Goal: Task Accomplishment & Management: Manage account settings

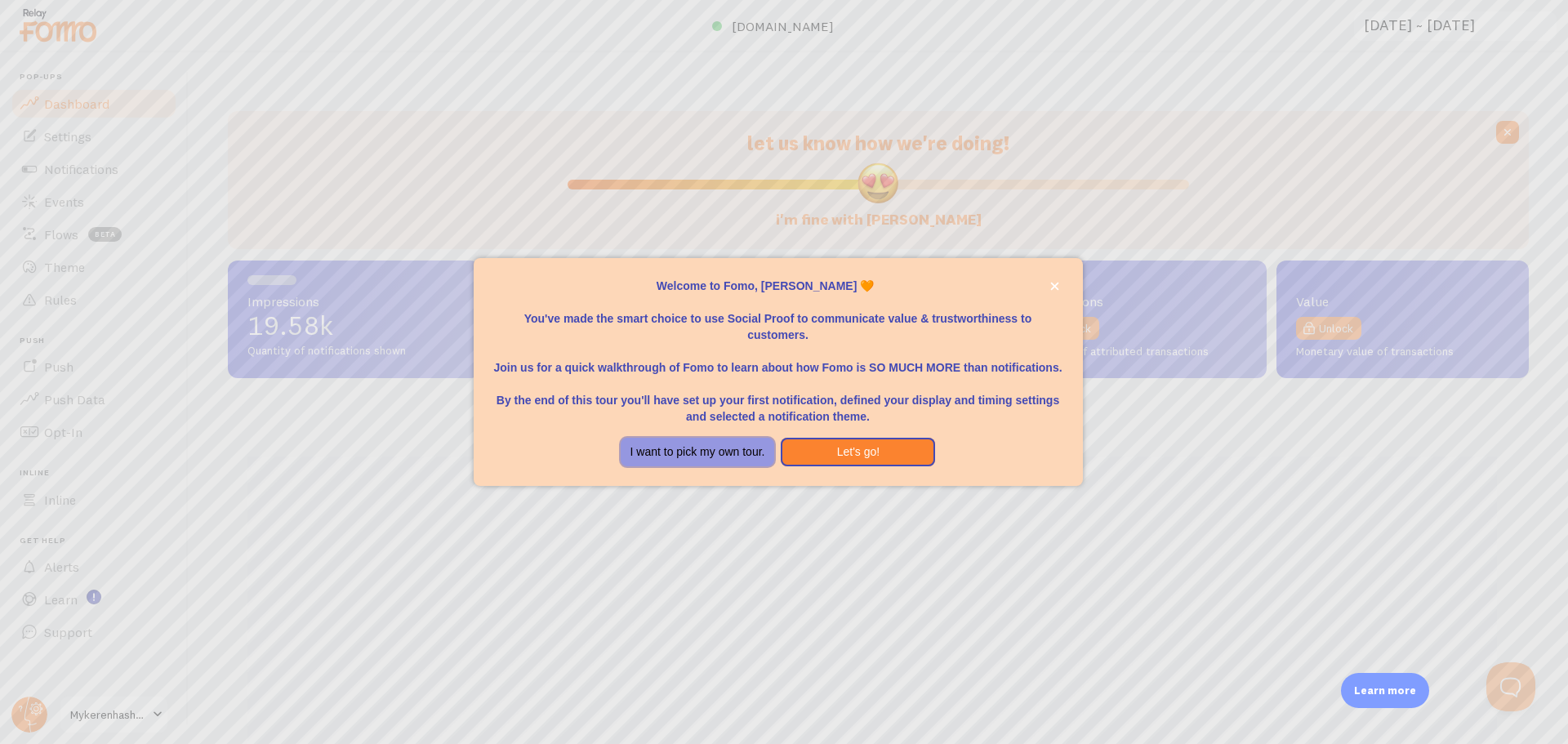
click at [710, 454] on button "I want to pick my own tour." at bounding box center [697, 452] width 154 height 30
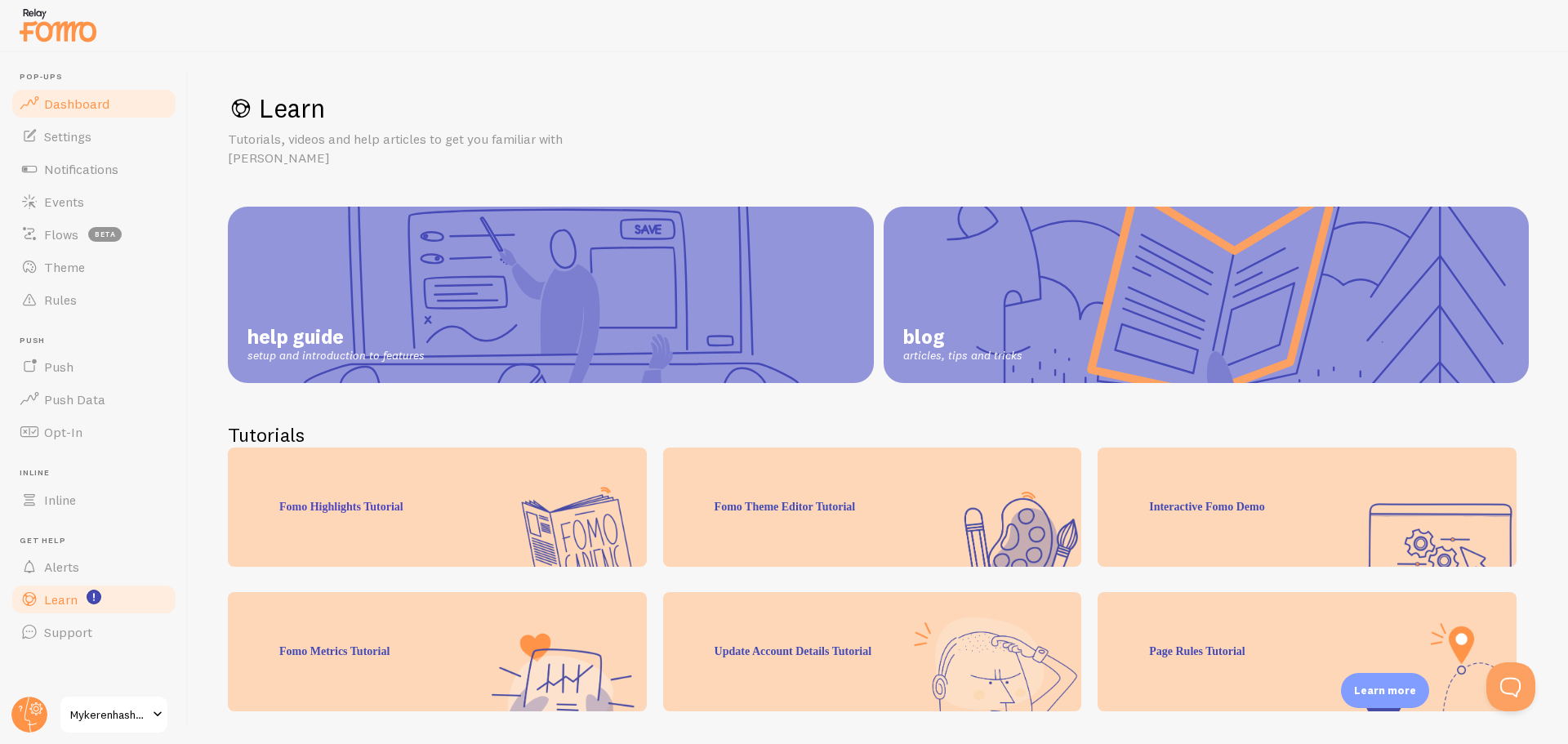
click at [137, 119] on link "Dashboard" at bounding box center [94, 103] width 169 height 33
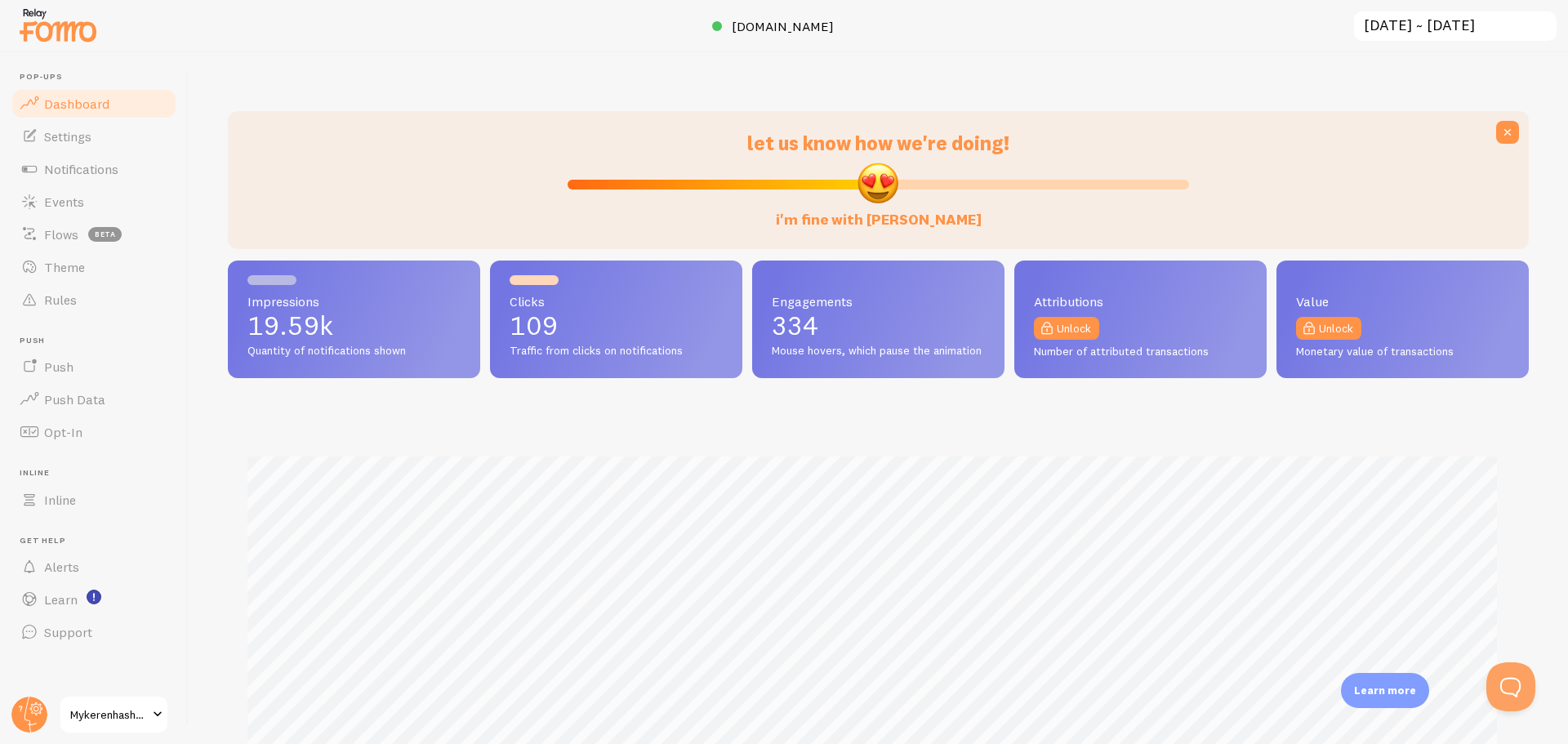
scroll to position [429, 1289]
click at [309, 316] on p "19.59k" at bounding box center [353, 326] width 214 height 26
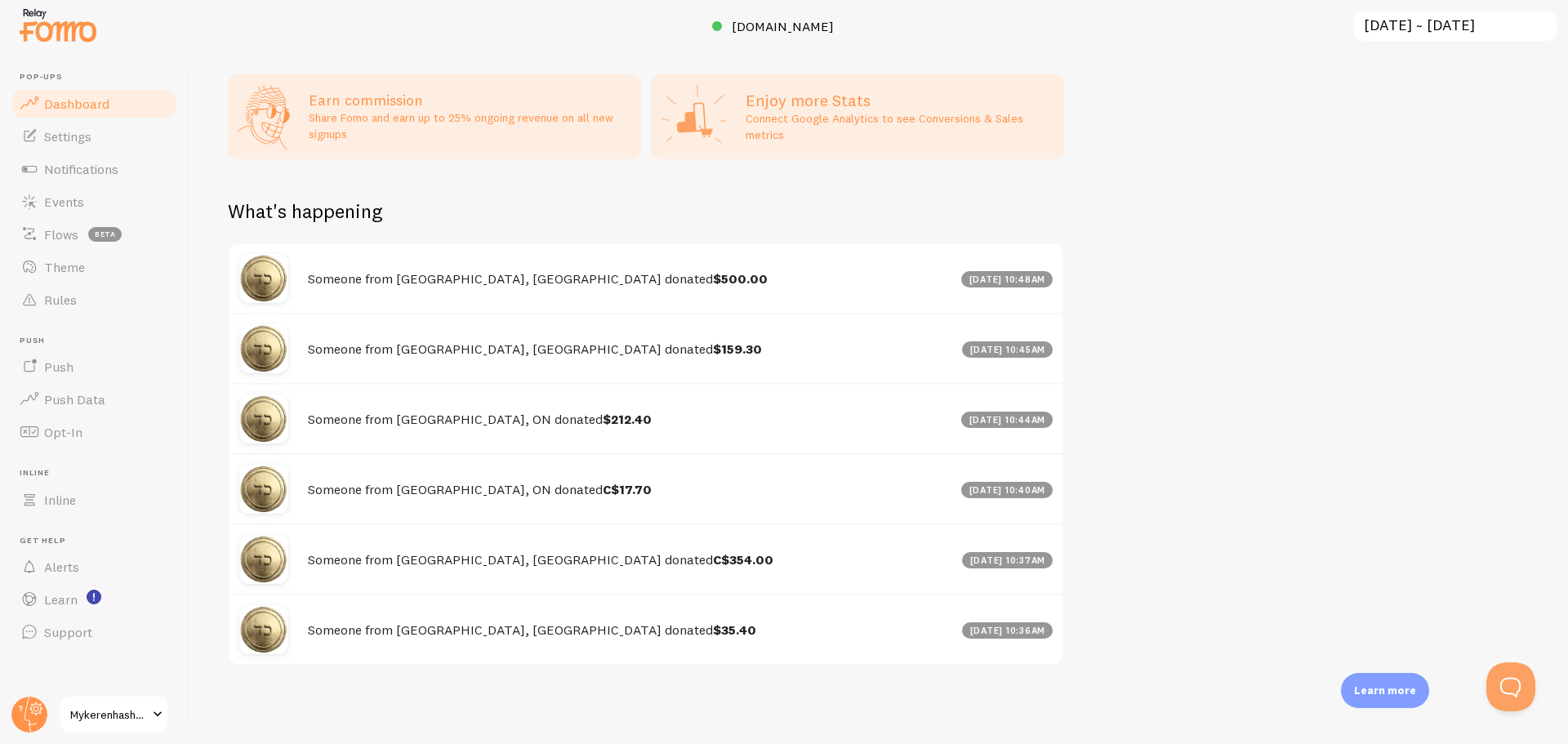
scroll to position [825, 0]
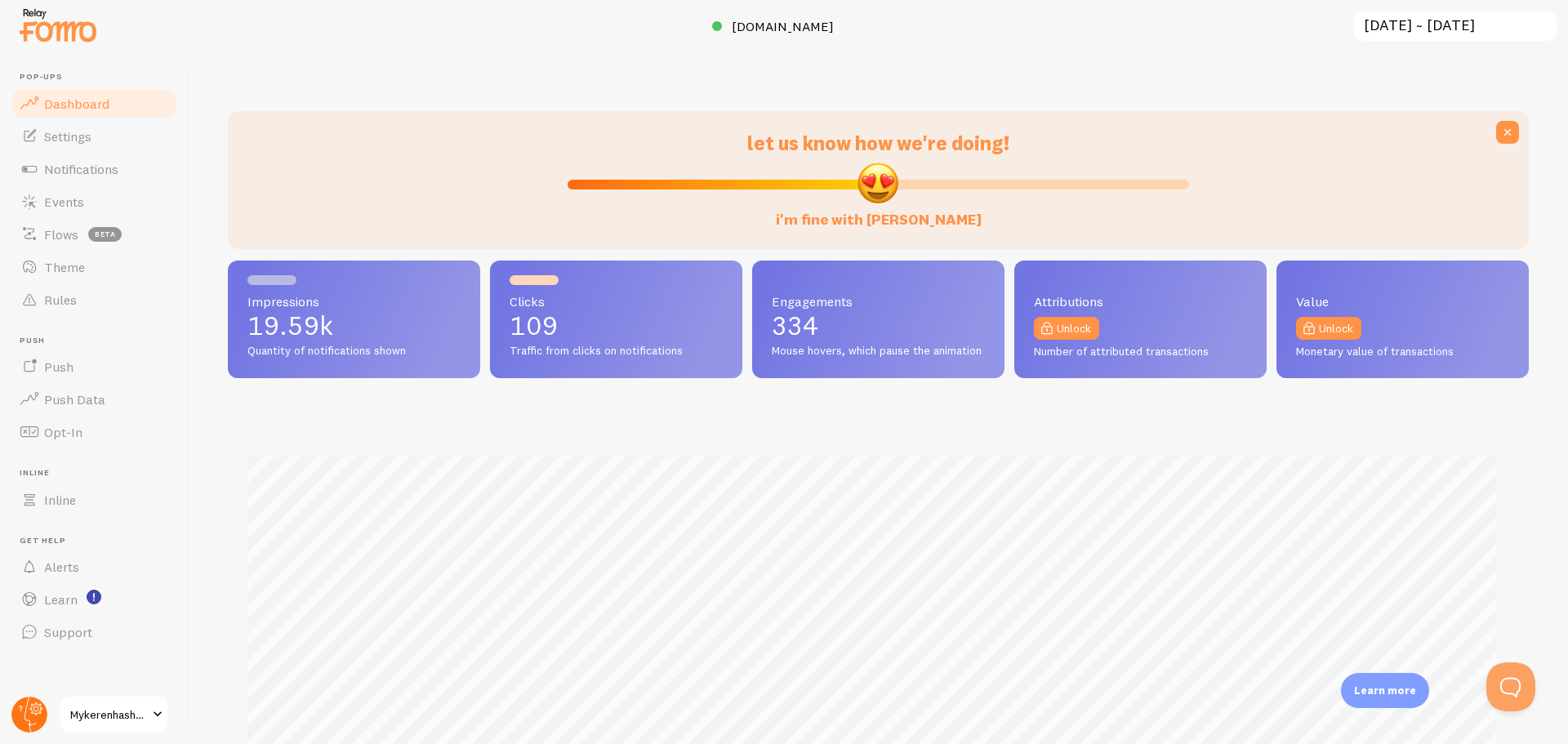
click at [41, 723] on circle at bounding box center [30, 714] width 36 height 36
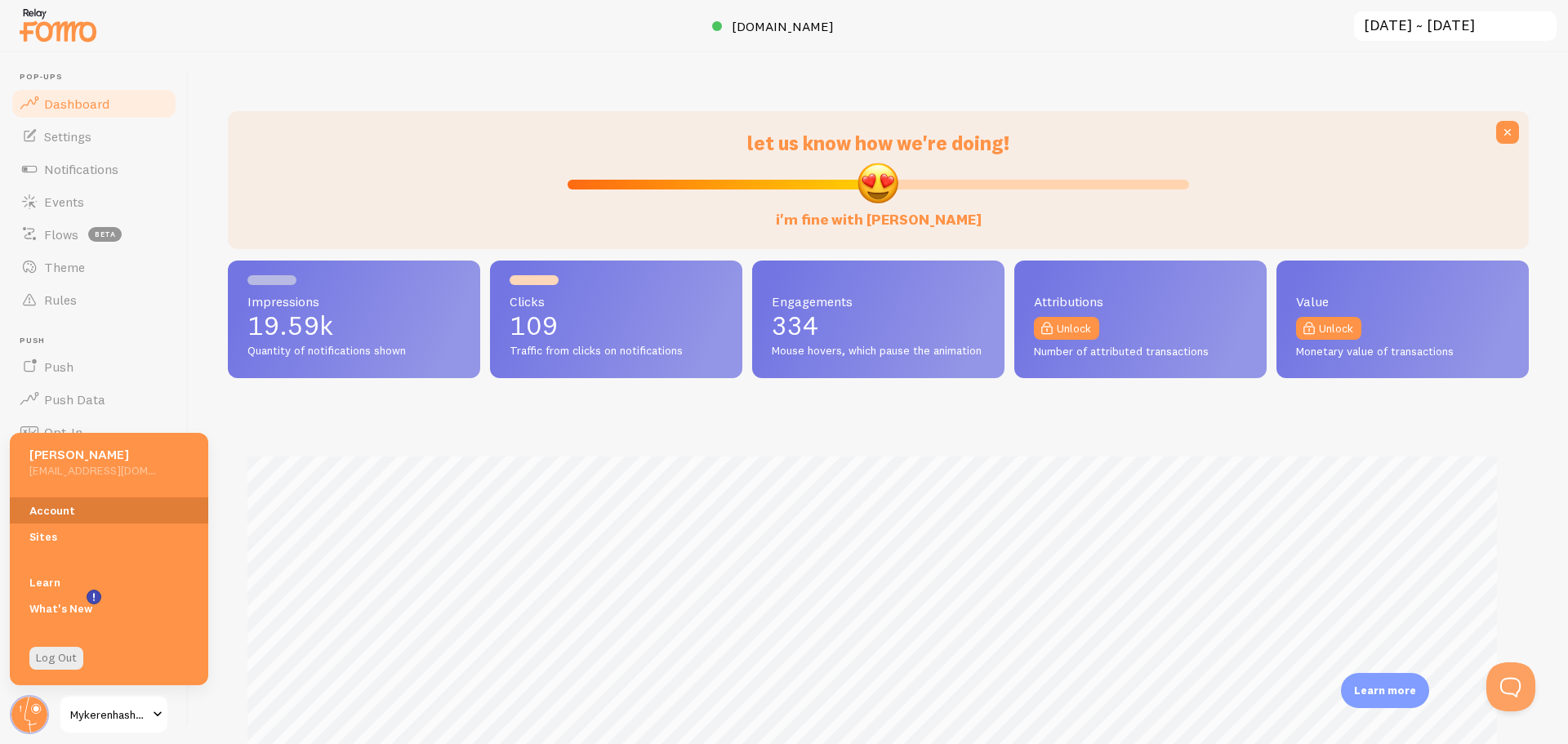
click at [84, 517] on link "Account" at bounding box center [108, 509] width 198 height 26
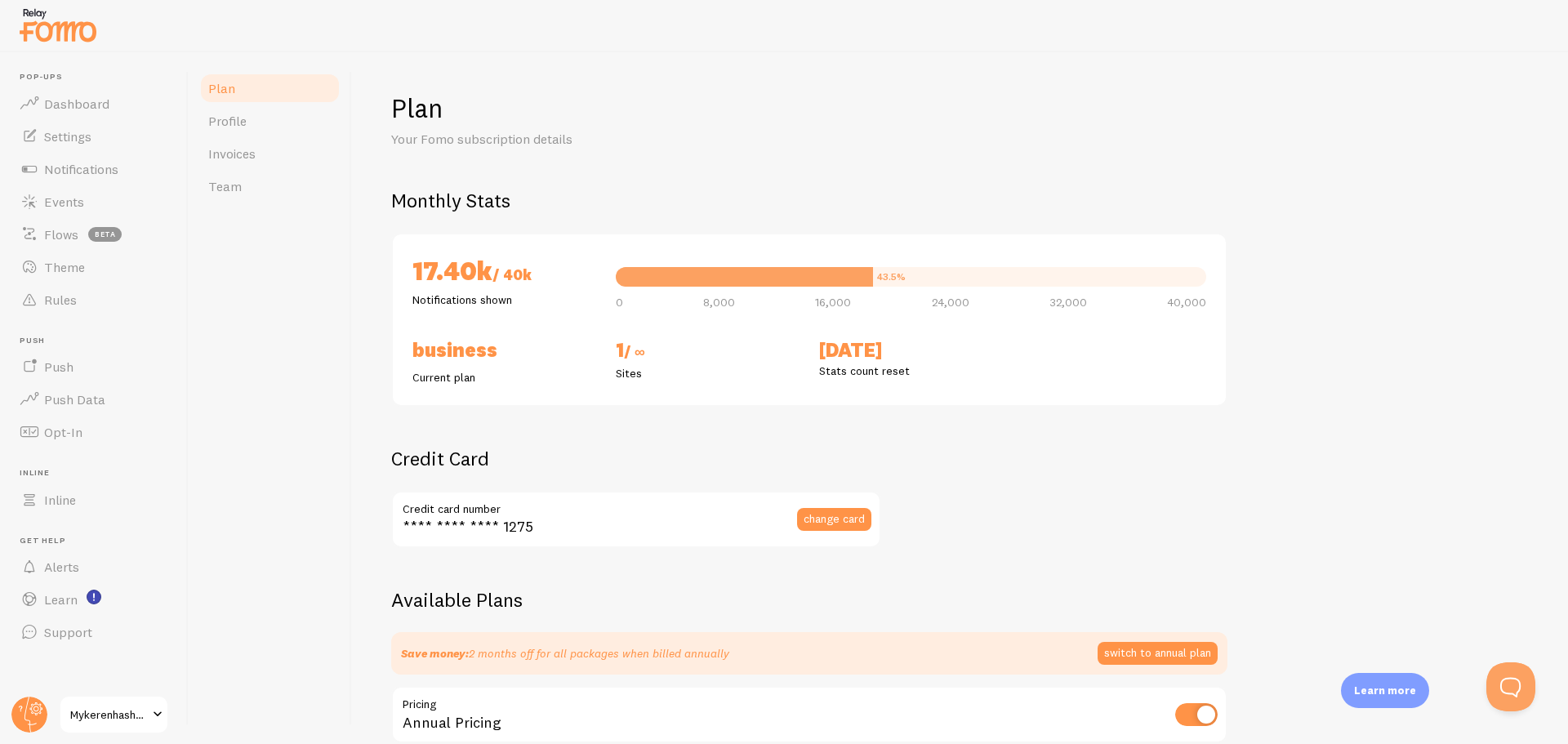
checkbox input "true"
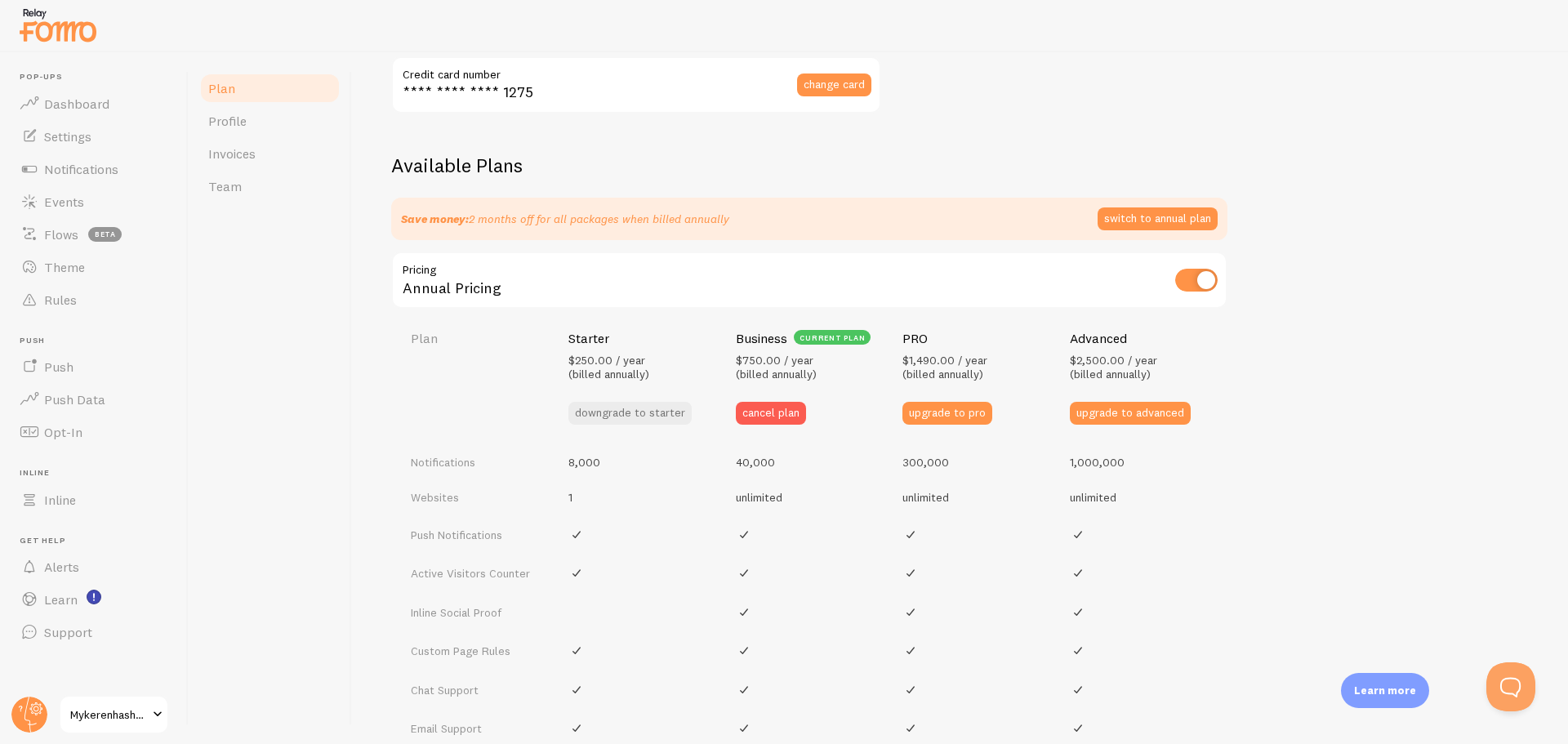
scroll to position [355, 0]
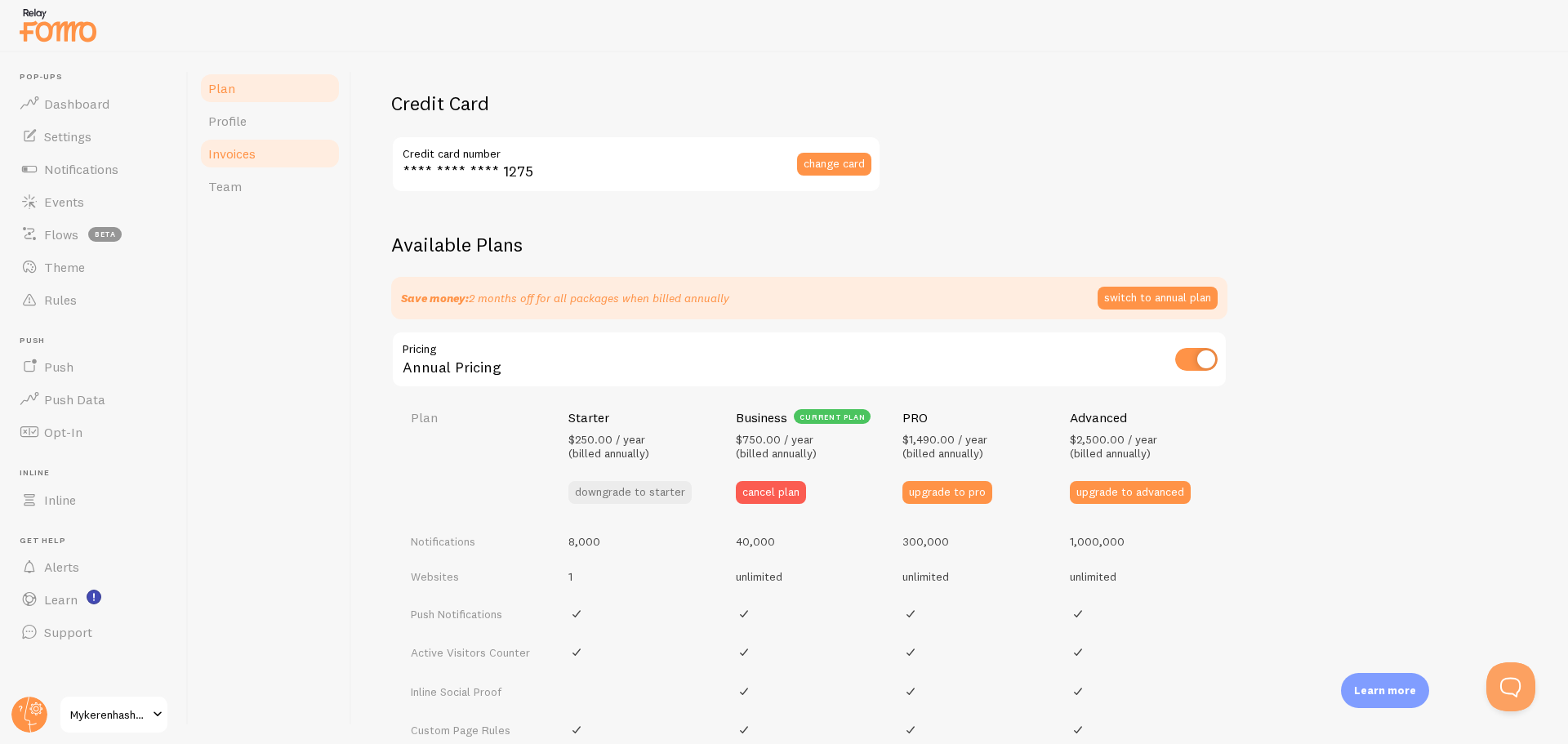
click at [274, 162] on link "Invoices" at bounding box center [269, 153] width 143 height 33
